Goal: Transaction & Acquisition: Purchase product/service

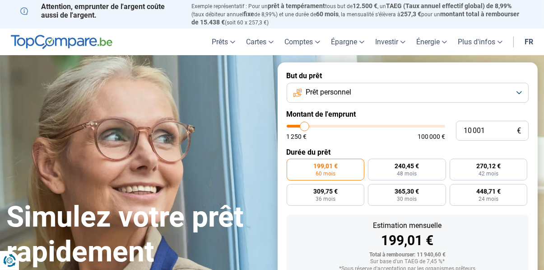
click at [522, 95] on button "Prêt personnel" at bounding box center [408, 93] width 242 height 20
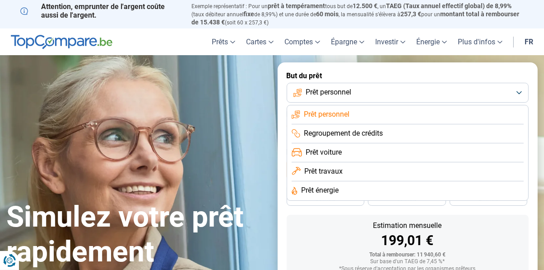
click at [379, 146] on li "Prêt voiture" at bounding box center [408, 152] width 232 height 19
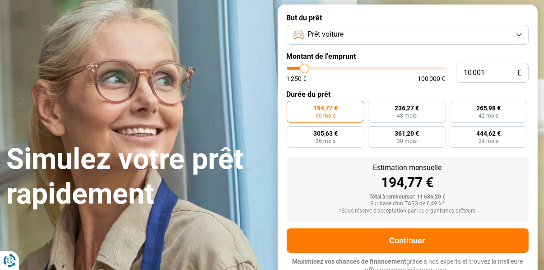
scroll to position [62, 0]
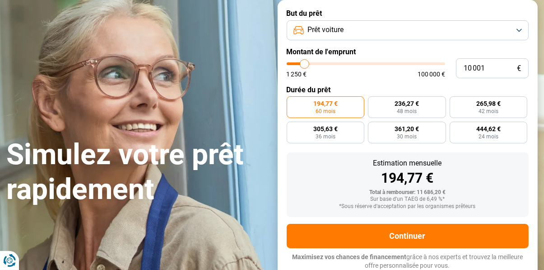
type input "10 750"
type input "10750"
type input "14 250"
type input "14250"
type input "16 500"
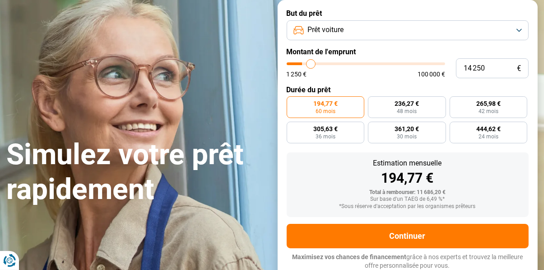
type input "16500"
type input "18 750"
type input "18750"
type input "19 500"
type input "19500"
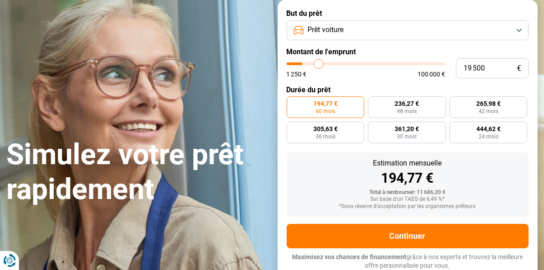
type input "22 000"
type input "22000"
type input "25 250"
type input "25250"
type input "27 250"
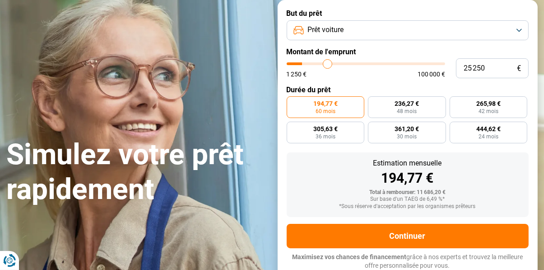
type input "27250"
type input "28 500"
type input "28500"
type input "30 500"
type input "30500"
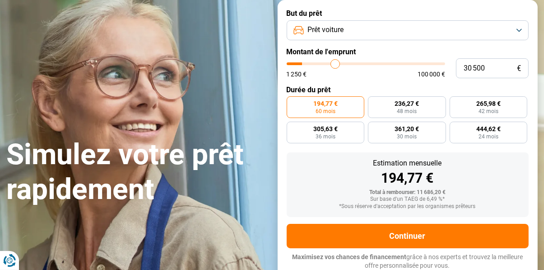
type input "31 750"
type input "31750"
type input "34 250"
type input "34250"
type input "35 750"
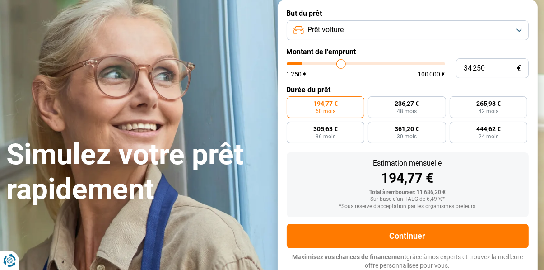
type input "35750"
type input "36 500"
type input "36500"
type input "38 000"
type input "38000"
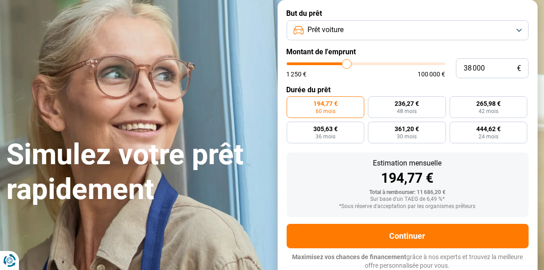
type input "38 250"
type input "38250"
type input "39 250"
type input "39250"
type input "40 250"
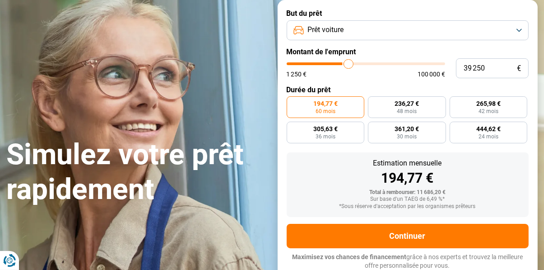
type input "40250"
type input "41 000"
type input "41000"
type input "41 250"
type input "41250"
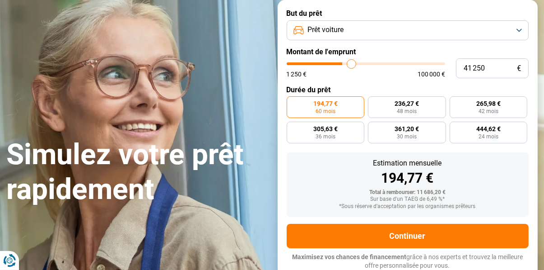
type input "41 750"
type input "41750"
type input "42 250"
type input "42250"
type input "42 500"
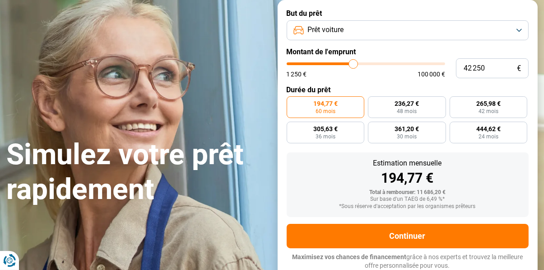
type input "42500"
type input "42 250"
type input "42250"
type input "42 000"
type input "42000"
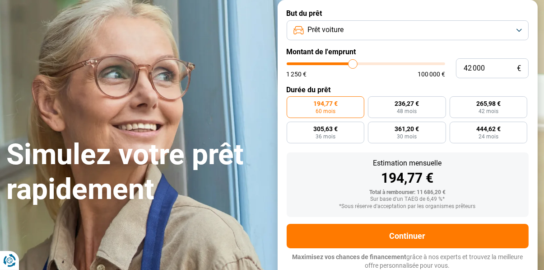
type input "41 750"
type input "41750"
type input "41 500"
type input "41500"
type input "41 250"
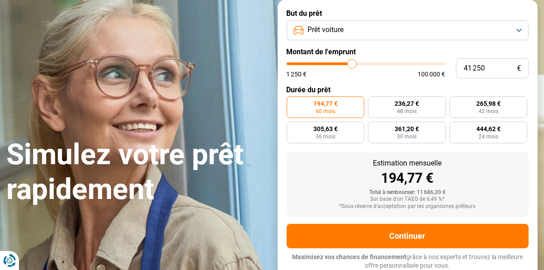
type input "41250"
type input "41 000"
type input "41000"
type input "40 750"
type input "40750"
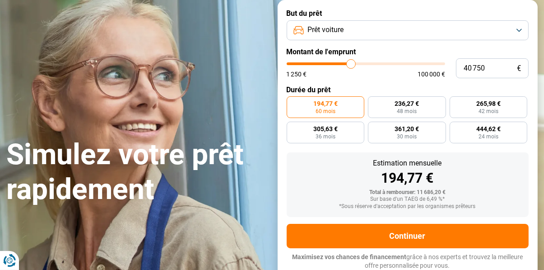
type input "40 000"
type input "40000"
type input "39 250"
type input "39250"
type input "38 500"
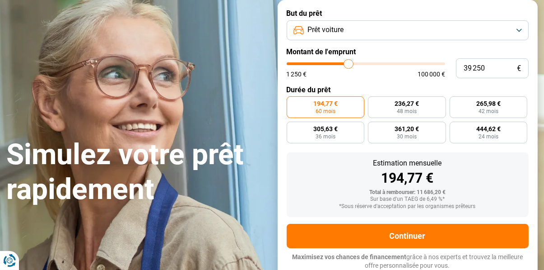
type input "38500"
type input "37 750"
type input "37750"
type input "37 000"
type input "37000"
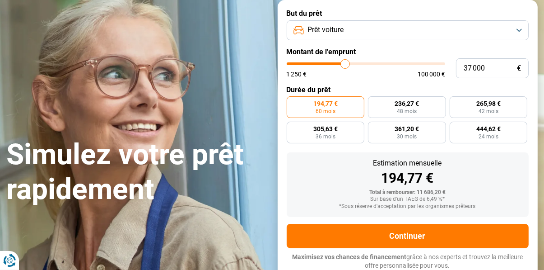
type input "35 500"
type input "35500"
type input "35 000"
type input "35000"
type input "34 000"
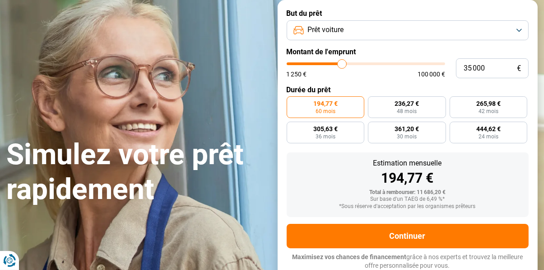
type input "34000"
type input "33 250"
type input "33250"
type input "32 750"
type input "32750"
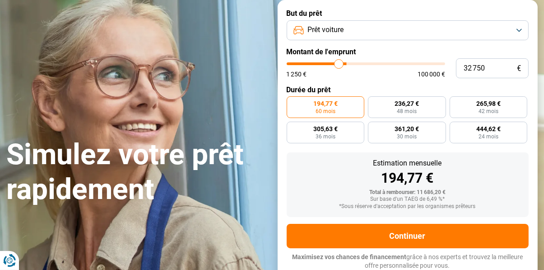
type input "31 750"
type input "31750"
type input "31 500"
type input "31500"
type input "30 750"
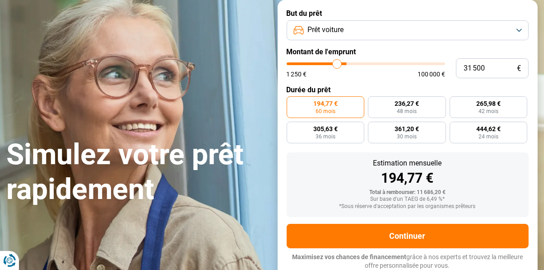
type input "30750"
type input "30 500"
type input "30500"
type input "30 250"
type input "30250"
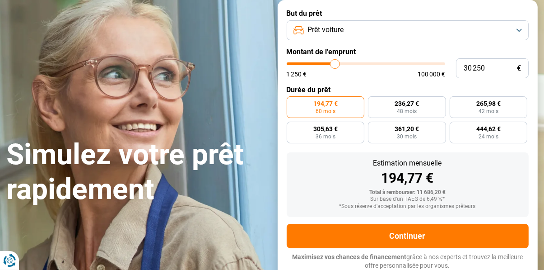
type input "30 000"
type input "30000"
type input "29 750"
type input "29750"
type input "29 500"
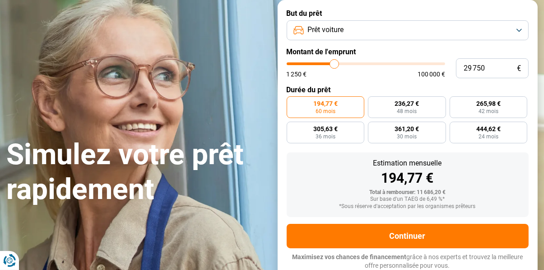
type input "29500"
type input "29 250"
type input "29250"
type input "29 000"
type input "29000"
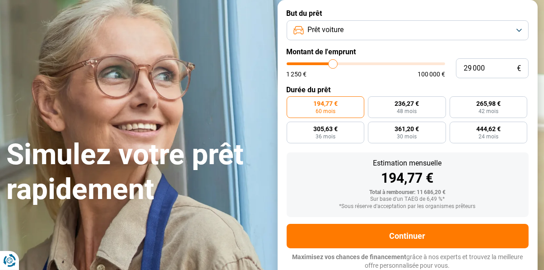
type input "28 750"
type input "28750"
type input "29 000"
type input "29000"
type input "29 250"
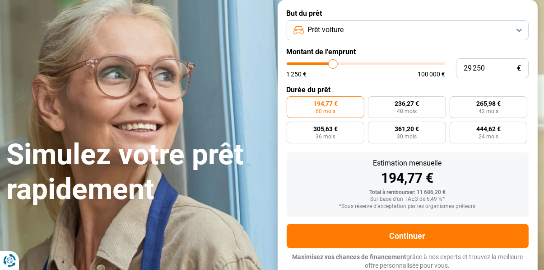
type input "29250"
type input "29 500"
type input "29500"
type input "30 000"
type input "30000"
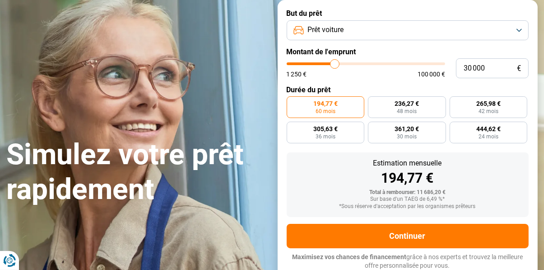
type input "30 250"
type input "30250"
type input "30 500"
type input "30500"
type input "30 750"
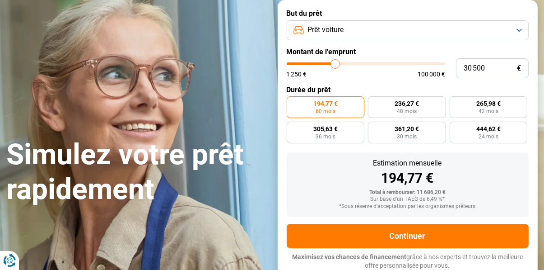
type input "30750"
type input "30 500"
type input "30500"
type input "30 750"
type input "30750"
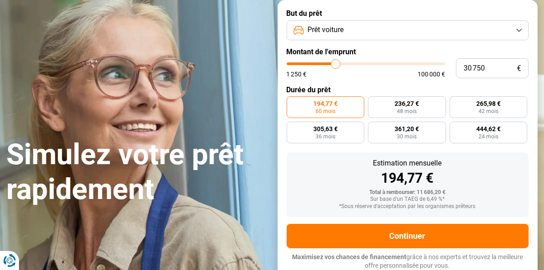
type input "30 500"
type input "30500"
type input "30 750"
type input "30750"
type input "30 500"
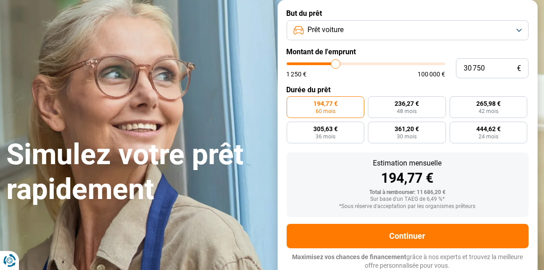
type input "30500"
type input "30 250"
type input "30250"
type input "30 000"
type input "30000"
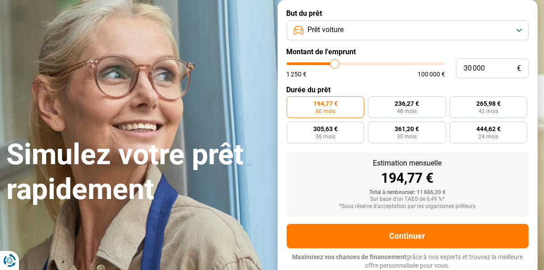
type input "29 750"
type input "29750"
type input "30 000"
type input "30000"
type input "30 250"
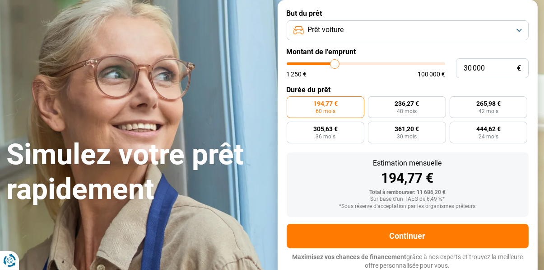
type input "30250"
type input "30 500"
type input "30500"
type input "30 250"
type input "30250"
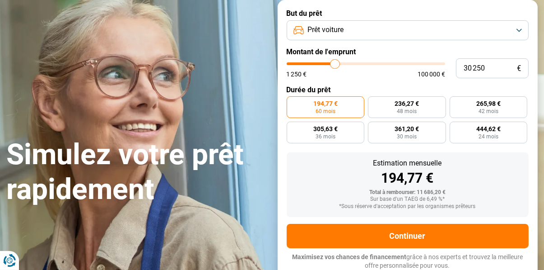
type input "30 000"
type input "29750"
type input "29 750"
radio input "false"
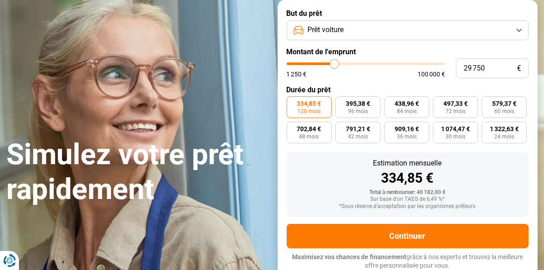
type input "27 000"
type input "27000"
type input "26 500"
type input "26500"
type input "25 000"
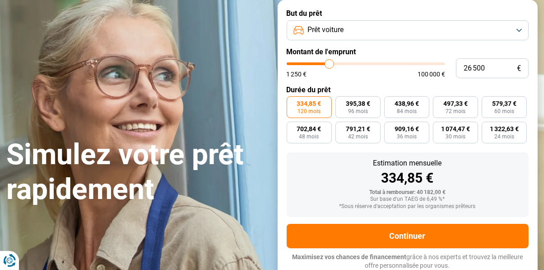
type input "25000"
type input "23 750"
type input "23750"
type input "22 750"
type input "22750"
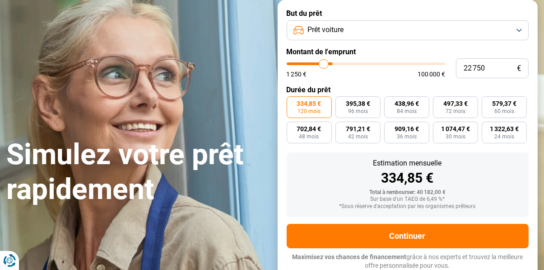
type input "21 500"
type input "21500"
type input "20 500"
type input "20500"
type input "19 250"
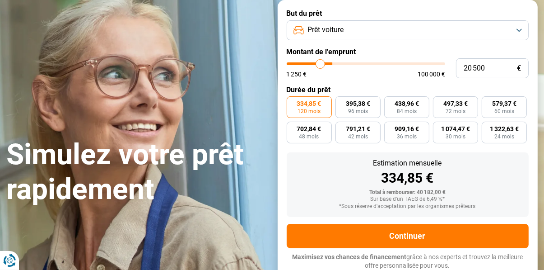
type input "19250"
type input "18 500"
type input "18500"
type input "17 750"
type input "17750"
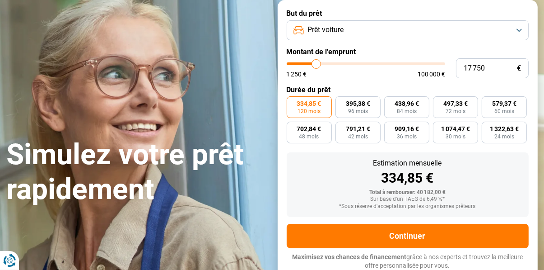
type input "17 000"
type input "17000"
type input "16 500"
type input "16500"
type input "15 750"
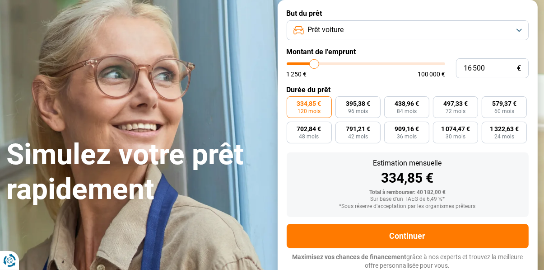
type input "15750"
type input "15 500"
type input "15500"
type input "15 000"
type input "15000"
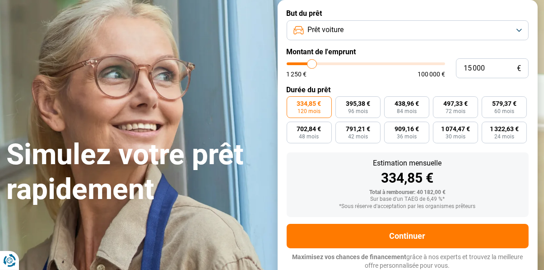
type input "14 500"
type input "14500"
type input "14 000"
type input "14000"
type input "13 500"
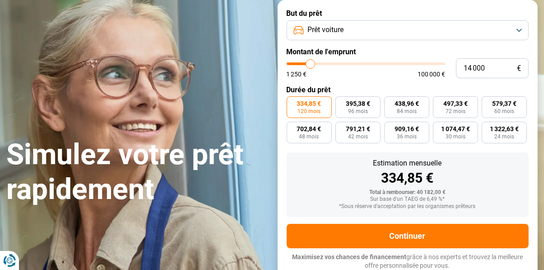
type input "13500"
type input "13 250"
type input "13250"
type input "13 000"
type input "13000"
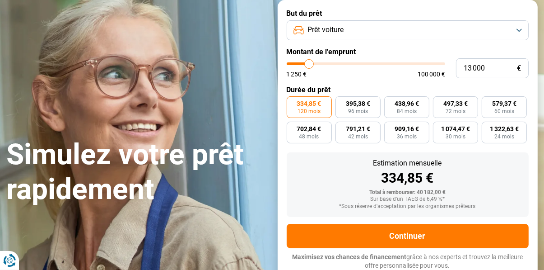
type input "13 250"
type input "13250"
type input "13 500"
type input "13500"
type input "14 000"
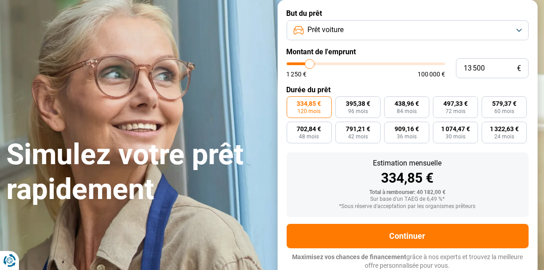
type input "14000"
type input "14 250"
type input "14250"
type input "14 500"
type input "14500"
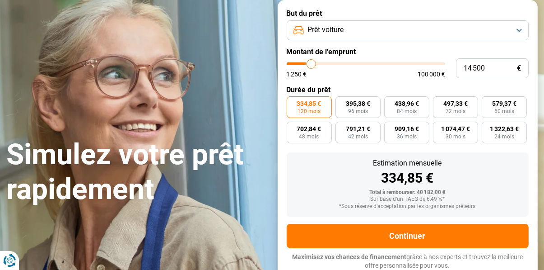
type input "14 750"
type input "14750"
type input "15 000"
type input "15000"
type input "15 250"
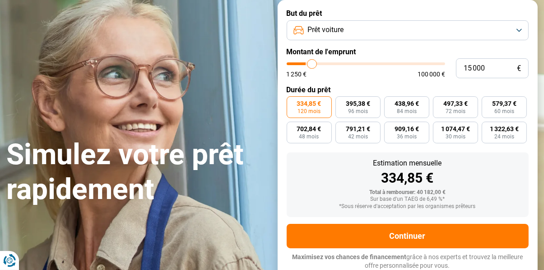
type input "15250"
click at [509, 106] on span "491,74 €" at bounding box center [504, 103] width 24 height 6
click at [488, 102] on input "491,74 € 60 mois" at bounding box center [485, 99] width 6 height 6
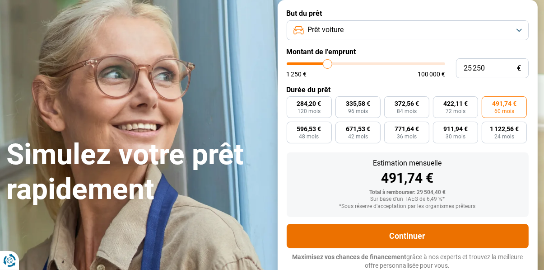
click at [414, 239] on button "Continuer" at bounding box center [408, 235] width 242 height 24
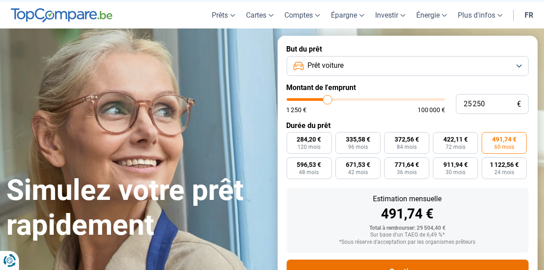
scroll to position [0, 0]
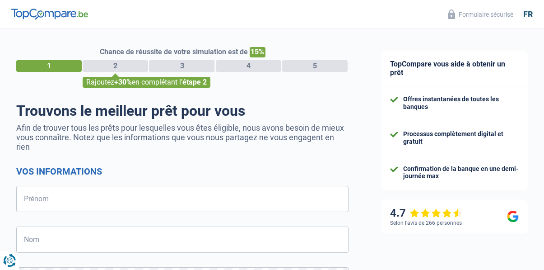
select select "32"
